Goal: Transaction & Acquisition: Purchase product/service

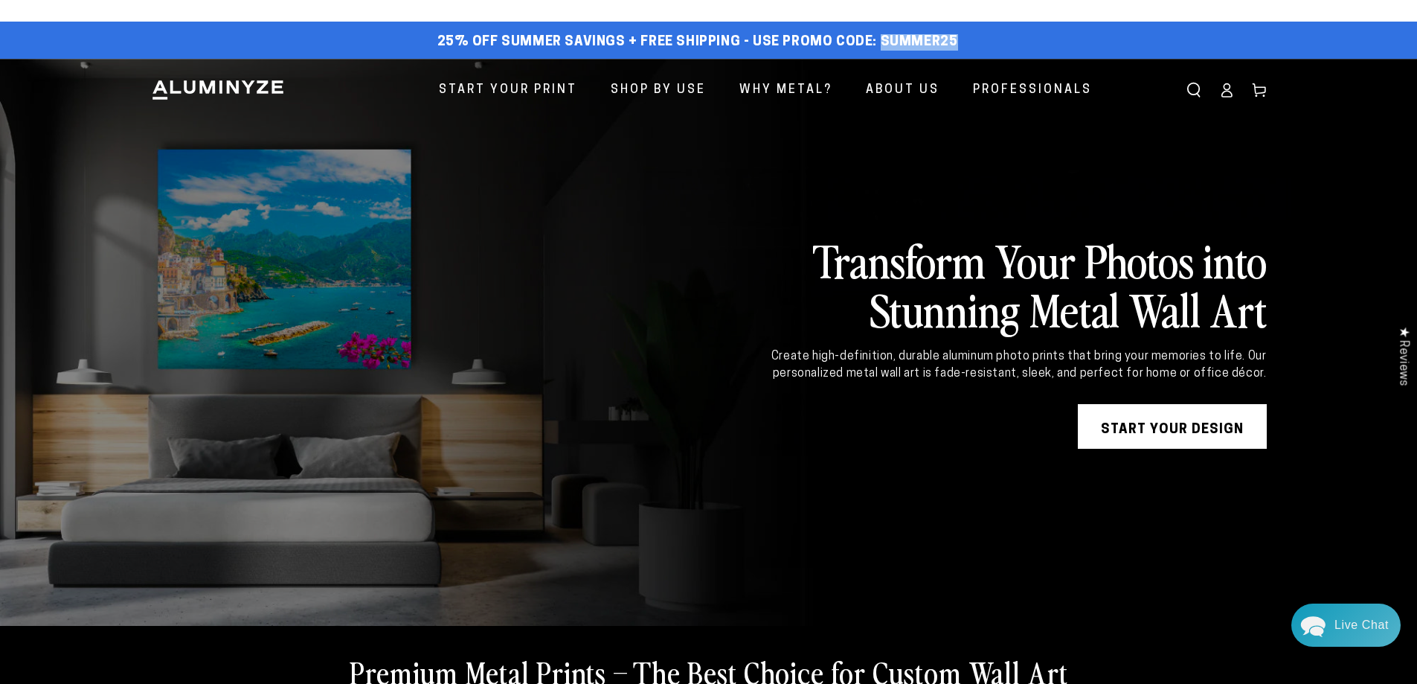
drag, startPoint x: 876, startPoint y: 42, endPoint x: 974, endPoint y: 42, distance: 98.9
click at [974, 42] on div "25% off Summer Savings + Free Shipping - Use Promo Code: SUMMER25 25% OFF - Cod…" at bounding box center [697, 42] width 1093 height 27
copy span "SUMMER25"
click at [1188, 429] on link "START YOUR DESIGN" at bounding box center [1172, 426] width 189 height 45
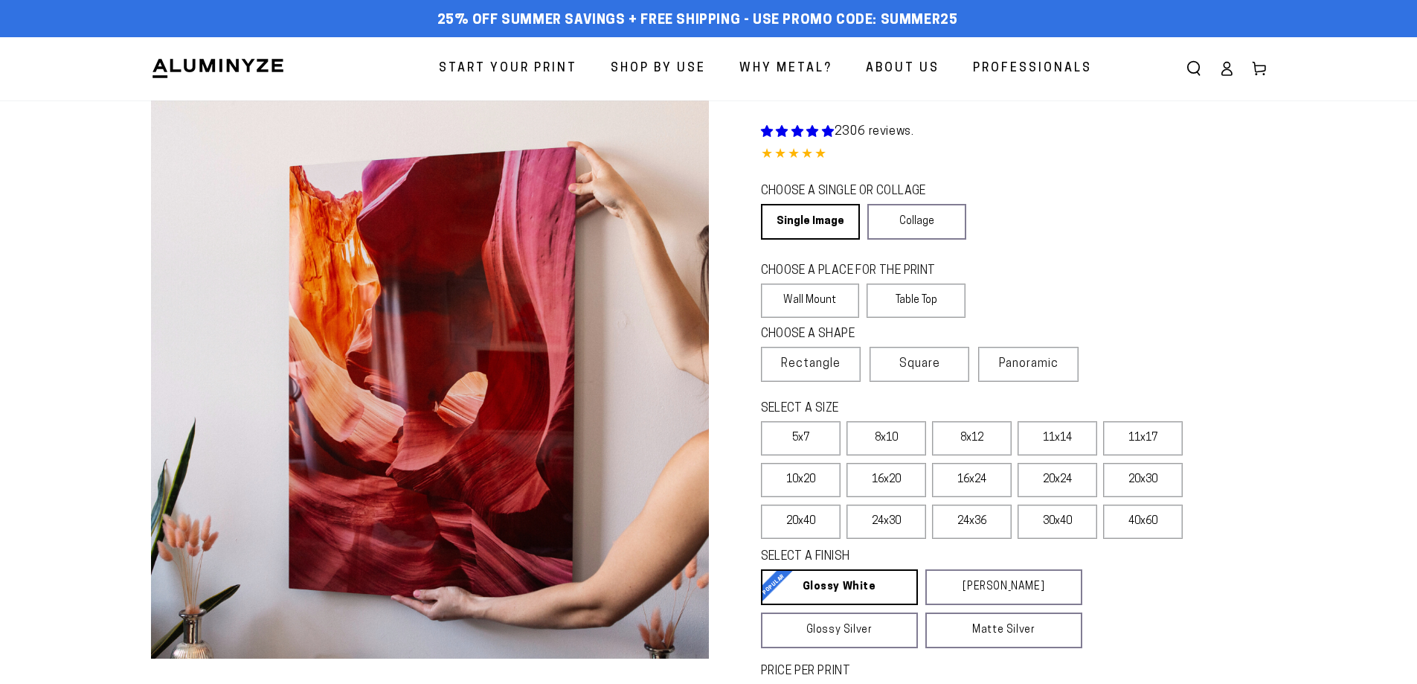
select select "**********"
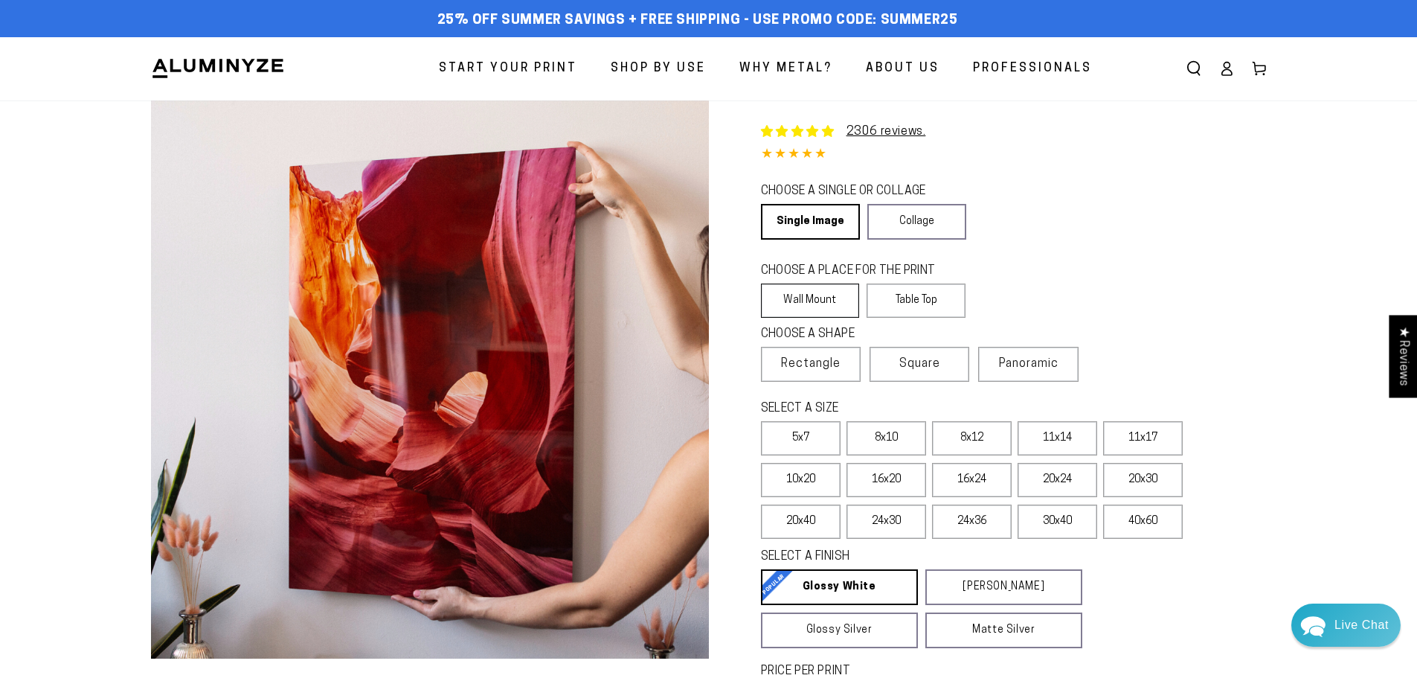
click at [802, 299] on label "Wall Mount" at bounding box center [810, 300] width 99 height 34
click at [812, 365] on span "Rectangle" at bounding box center [811, 364] width 60 height 18
click at [1056, 476] on label "20x24" at bounding box center [1058, 480] width 80 height 34
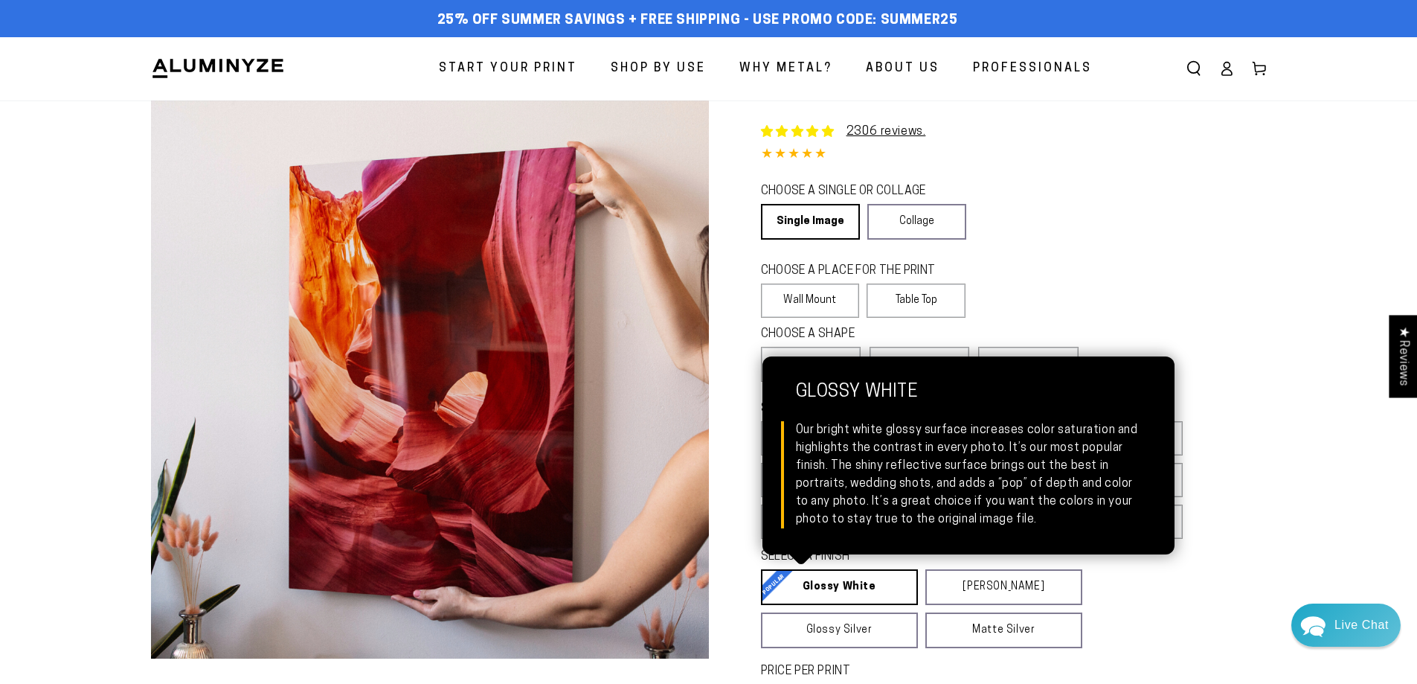
click at [869, 588] on link "Glossy White Glossy White Our bright white glossy surface increases color satur…" at bounding box center [839, 587] width 157 height 36
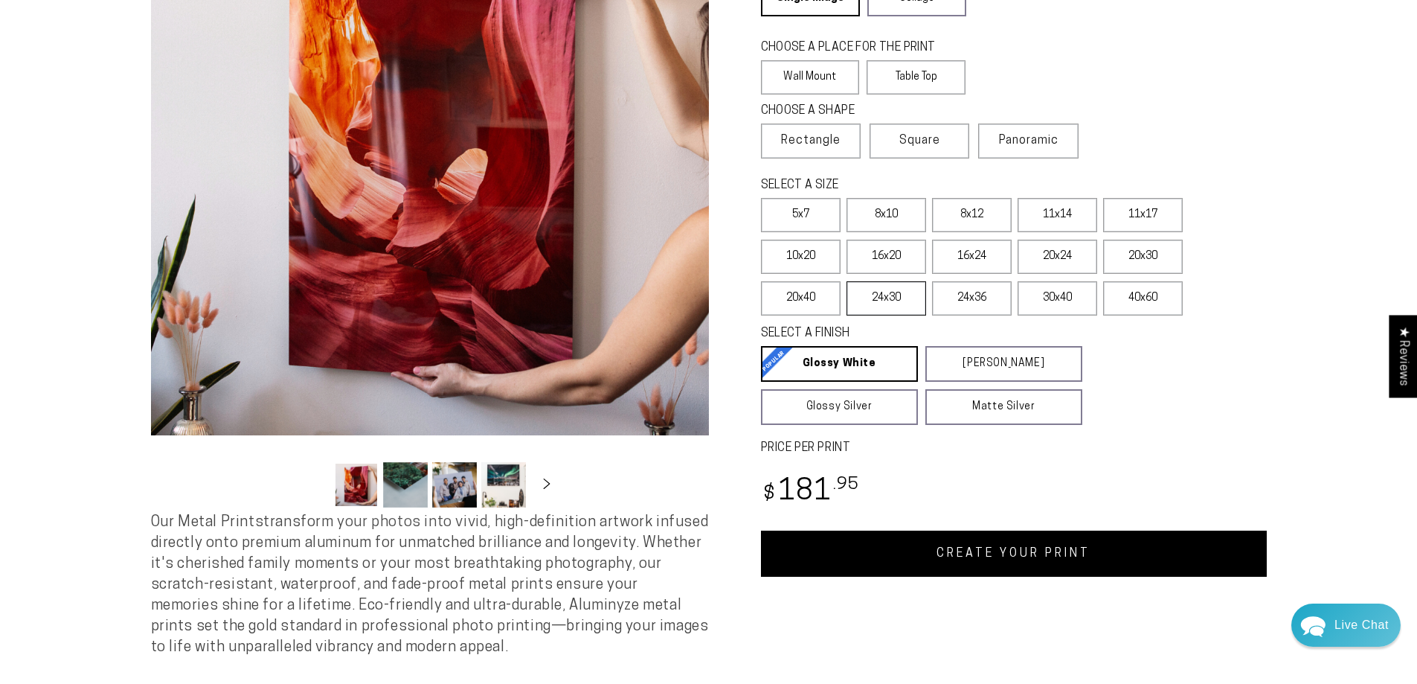
scroll to position [298, 0]
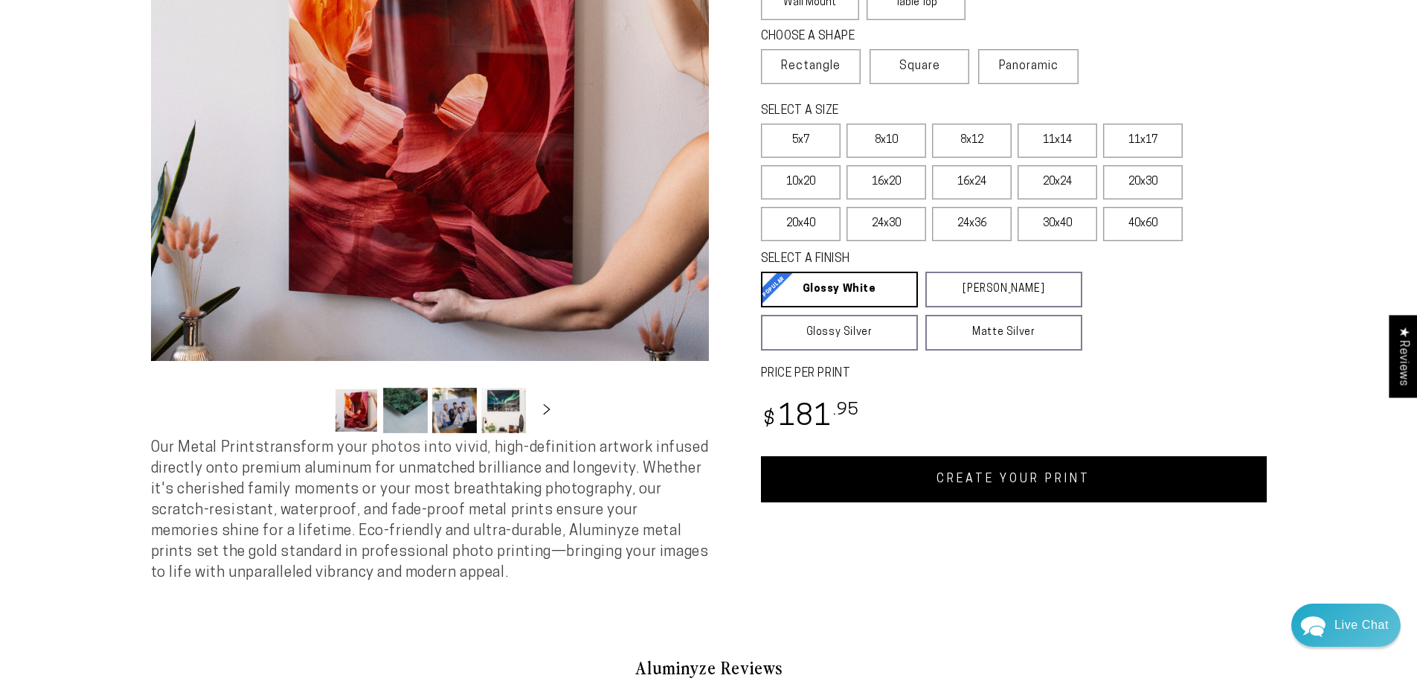
click at [992, 481] on link "CREATE YOUR PRINT" at bounding box center [1014, 479] width 506 height 46
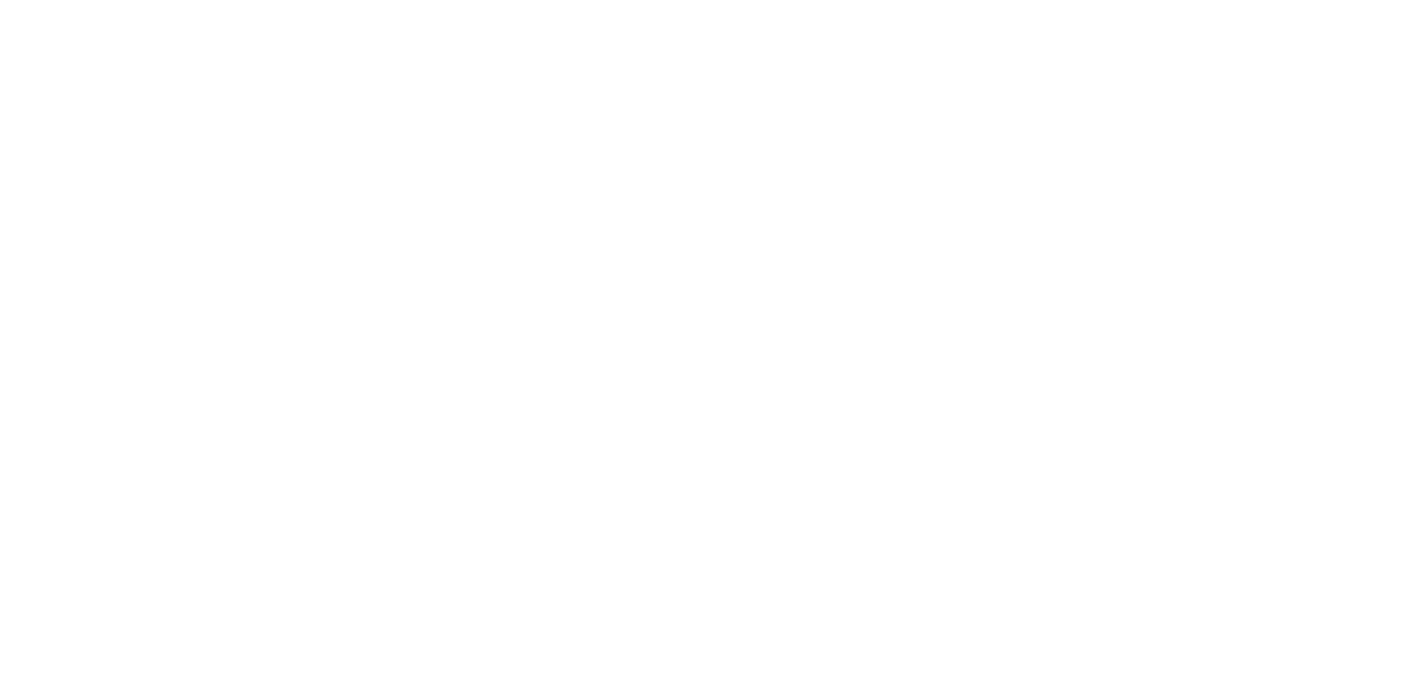
scroll to position [298, 0]
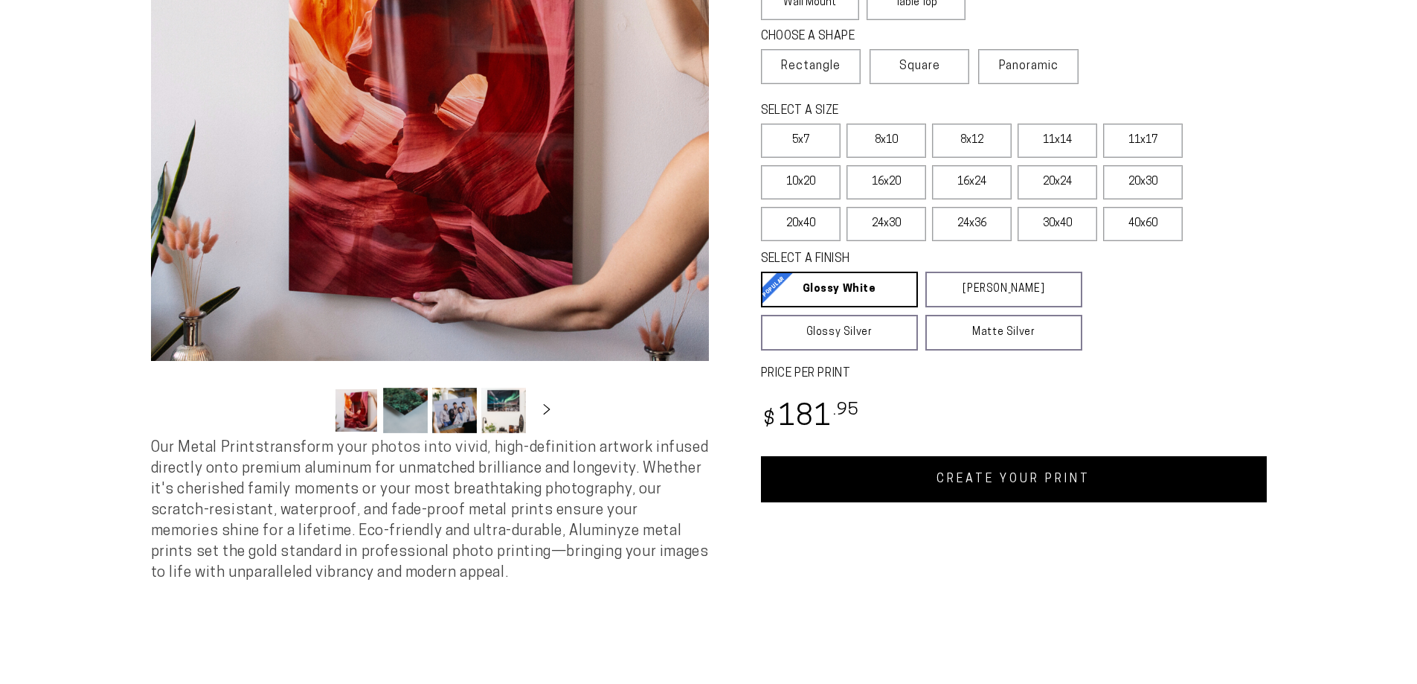
select select "**********"
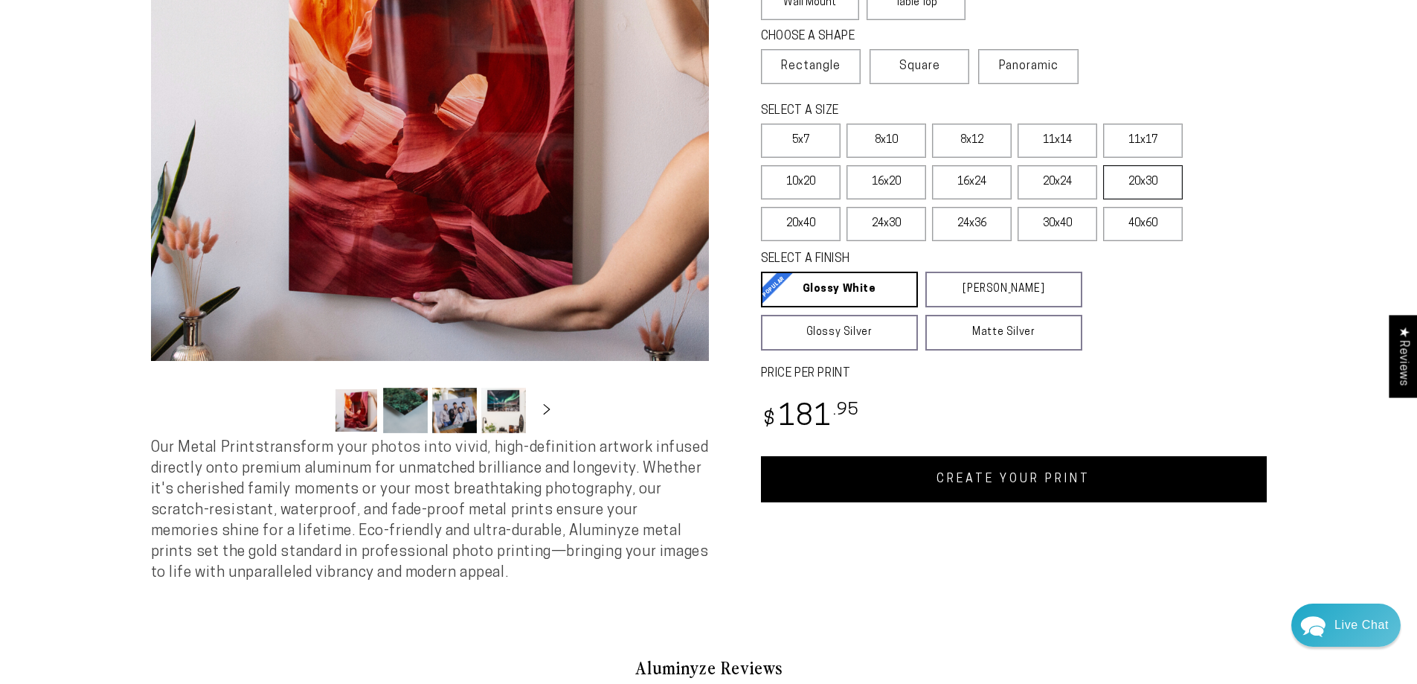
scroll to position [0, 0]
click at [1135, 184] on label "20x30" at bounding box center [1143, 182] width 80 height 34
click at [1030, 486] on link "CREATE YOUR PRINT" at bounding box center [1014, 479] width 506 height 46
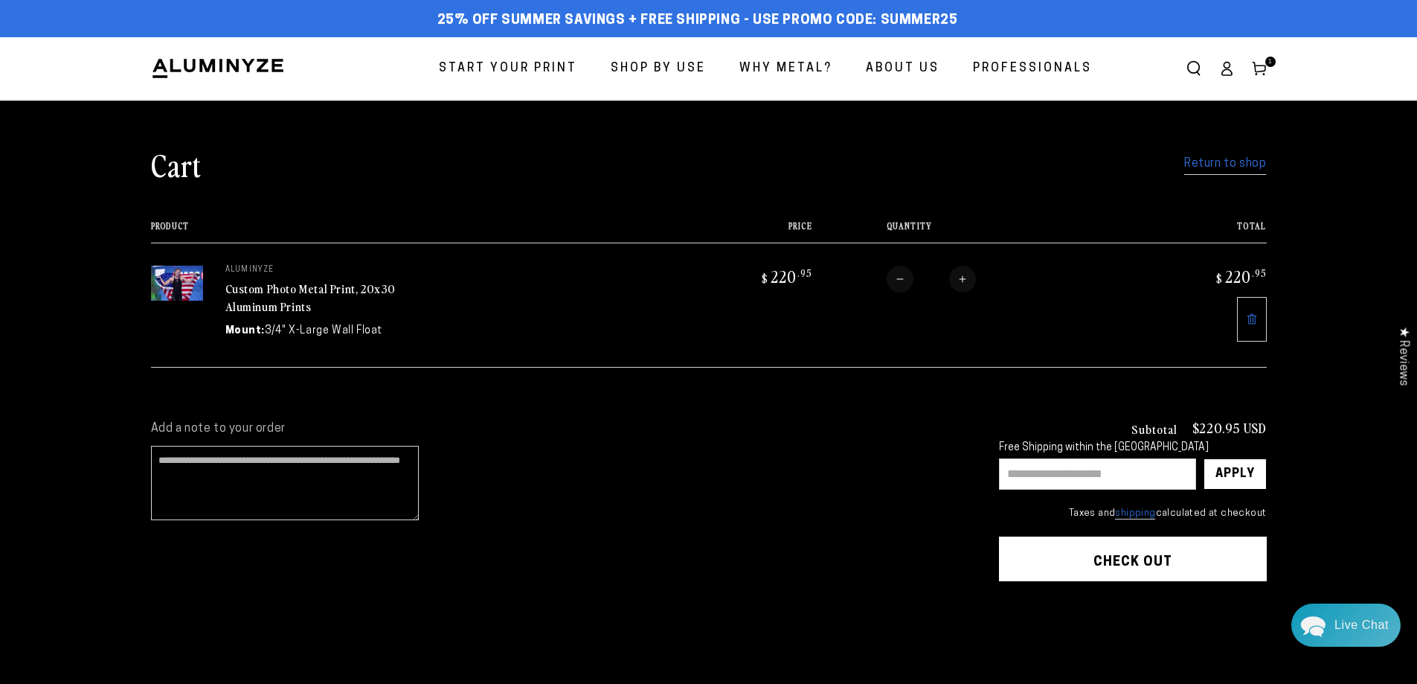
click at [1052, 466] on input "text" at bounding box center [1097, 473] width 197 height 31
paste input "********"
type input "********"
click at [1244, 475] on div "Apply" at bounding box center [1234, 474] width 39 height 30
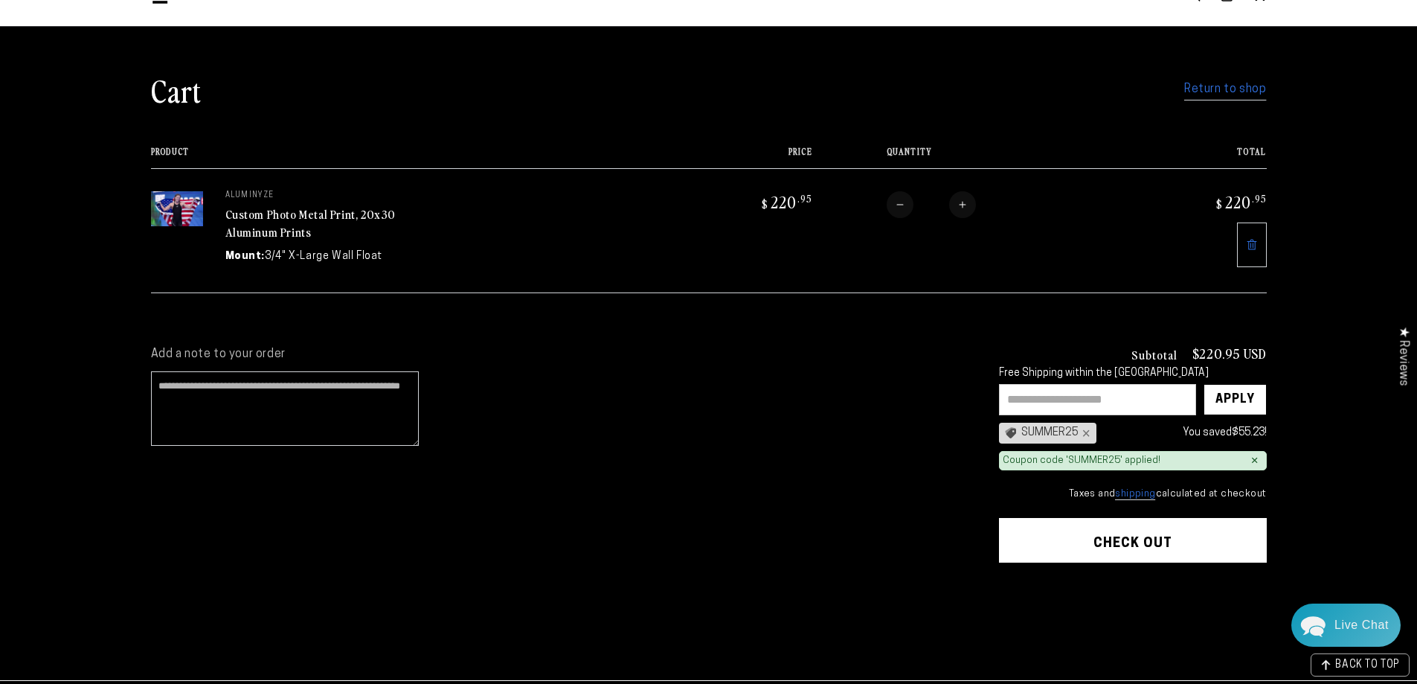
scroll to position [149, 0]
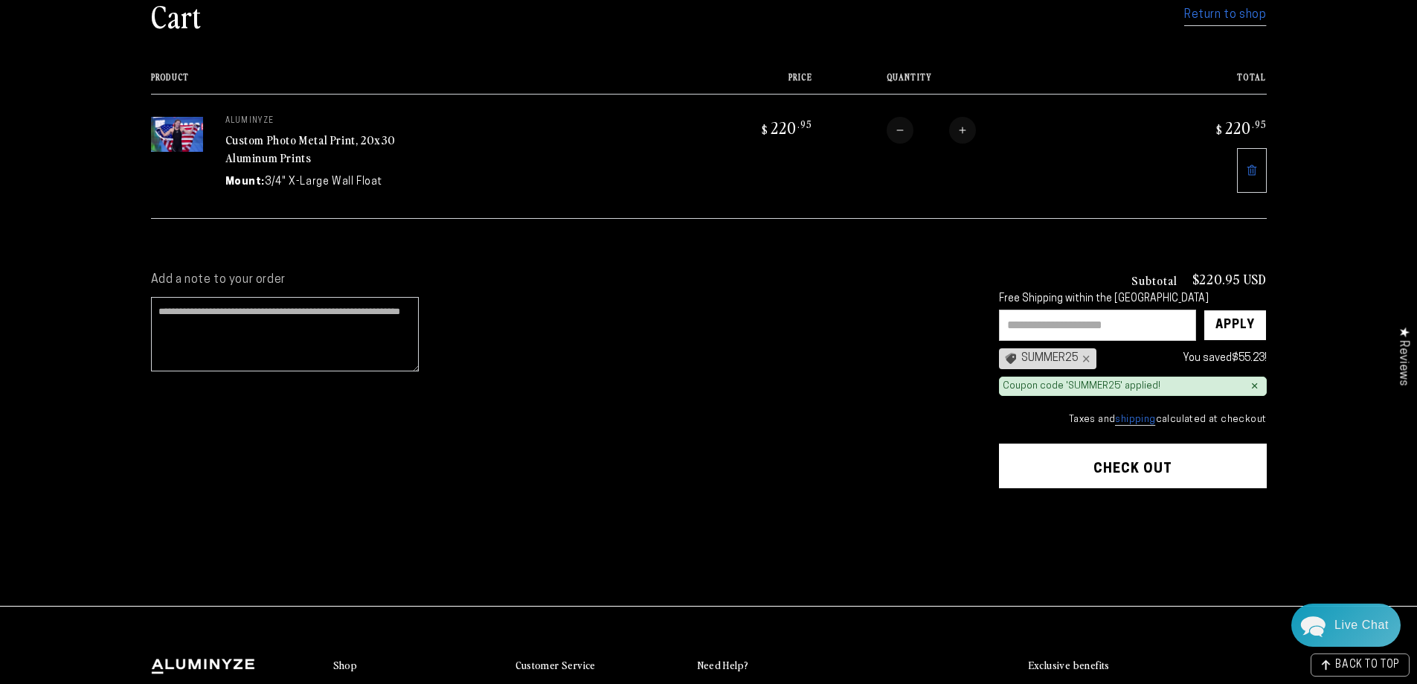
click at [1102, 463] on button "Check out" at bounding box center [1133, 465] width 268 height 45
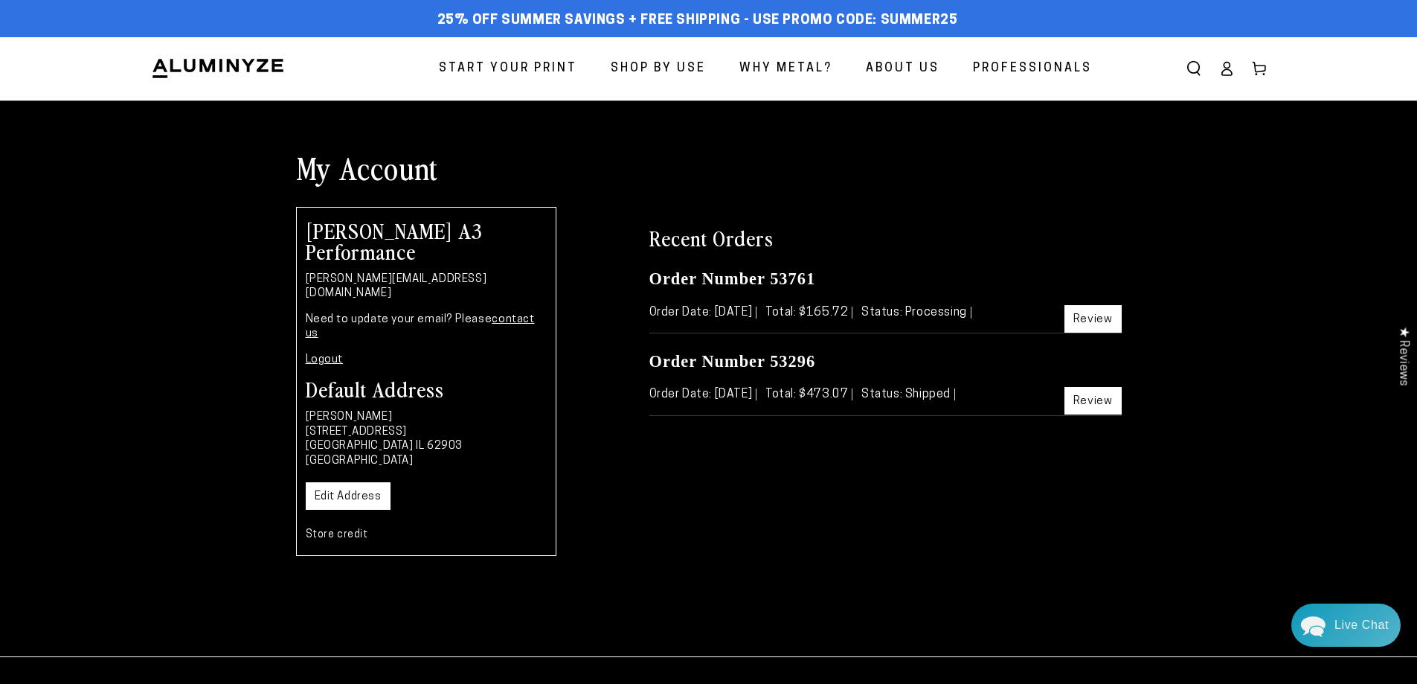
click at [373, 482] on link "Edit Address" at bounding box center [348, 496] width 85 height 28
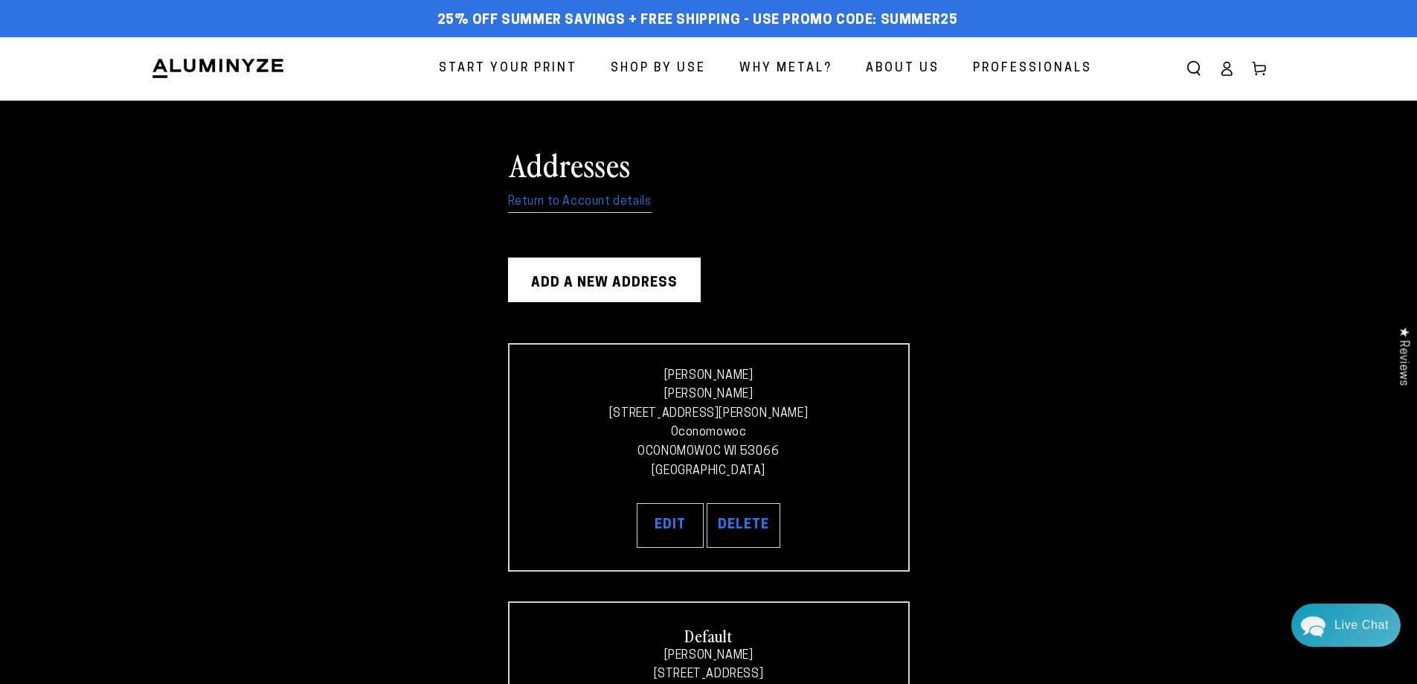
click at [552, 205] on link "Return to Account details" at bounding box center [580, 202] width 144 height 22
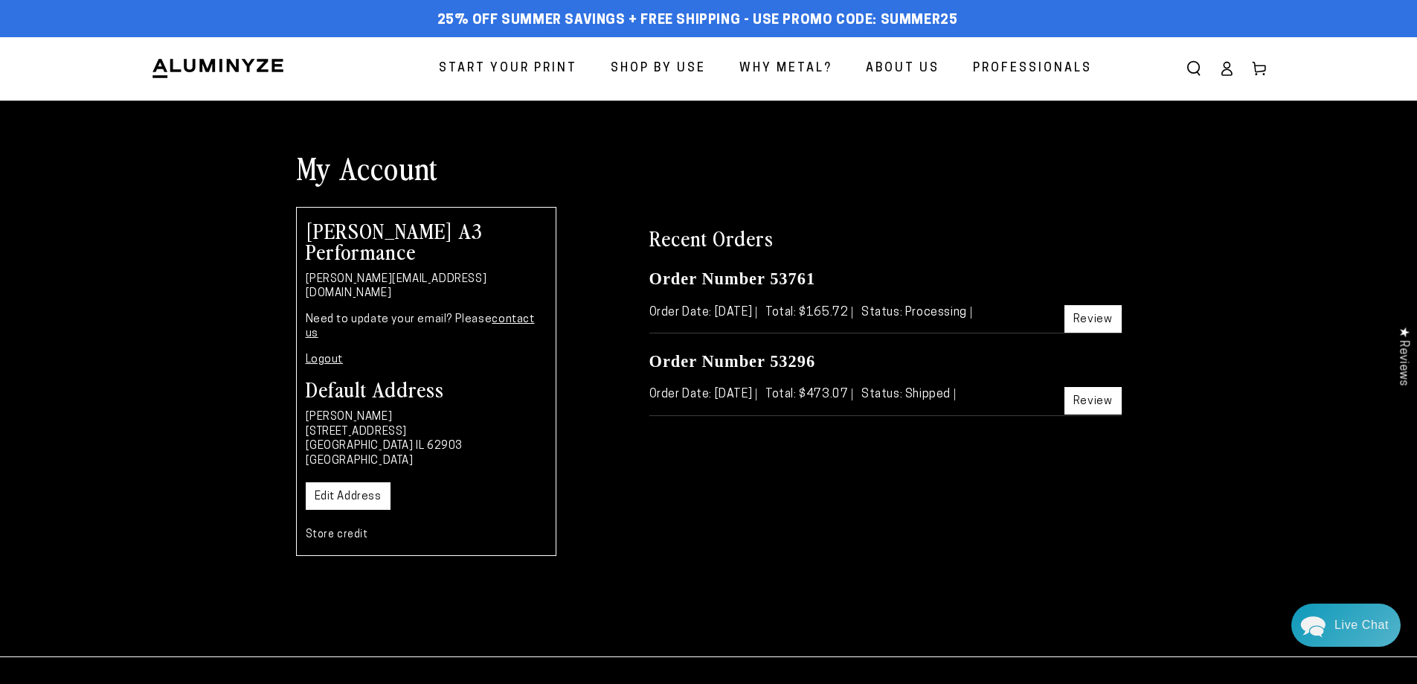
click at [330, 482] on link "Edit Address" at bounding box center [348, 496] width 85 height 28
click at [1093, 315] on link "Review" at bounding box center [1092, 319] width 57 height 28
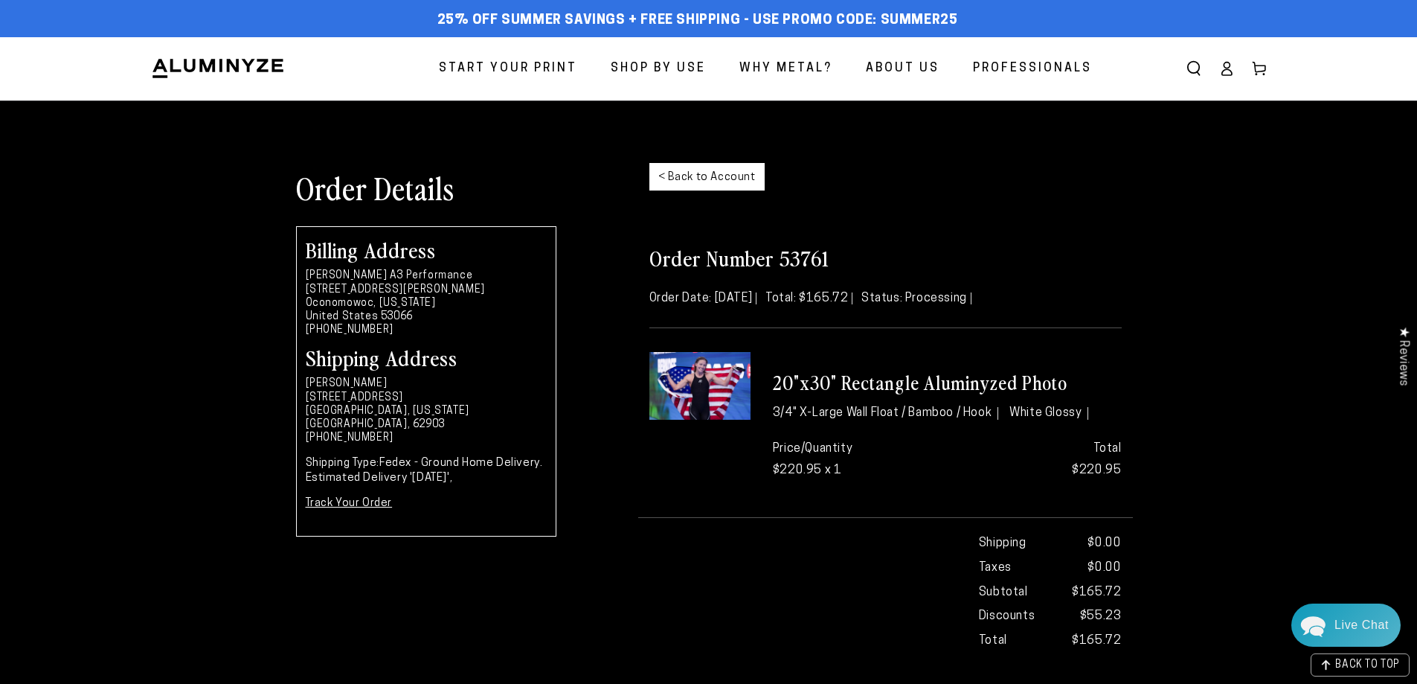
scroll to position [353, 0]
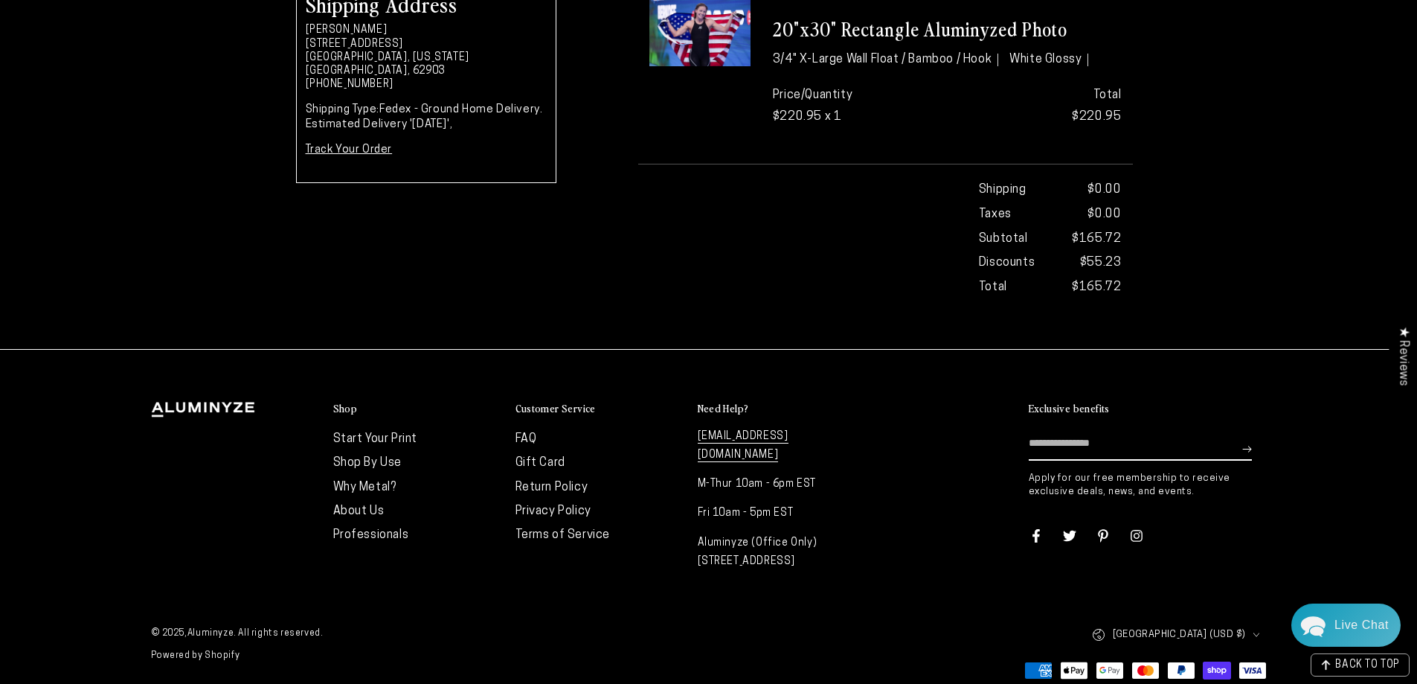
click at [751, 438] on link "[EMAIL_ADDRESS][DOMAIN_NAME]" at bounding box center [743, 446] width 91 height 31
drag, startPoint x: 828, startPoint y: 438, endPoint x: 693, endPoint y: 446, distance: 135.6
click at [693, 446] on div "Shop Start Your Print Shop By Use Why Metal? About Us Professionals" at bounding box center [508, 490] width 714 height 176
copy link "[EMAIL_ADDRESS][DOMAIN_NAME]"
